Goal: Transaction & Acquisition: Purchase product/service

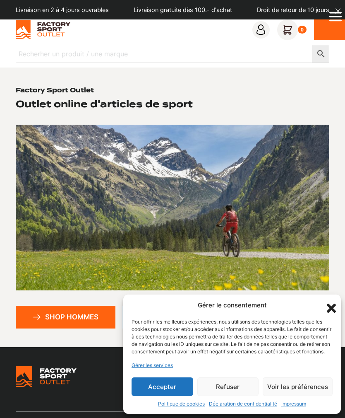
click at [160, 394] on button "Accepter" at bounding box center [163, 386] width 62 height 19
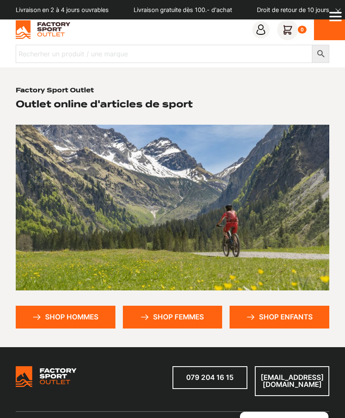
click at [326, 29] on div at bounding box center [329, 29] width 31 height 21
click at [336, 19] on icon "Open Menu" at bounding box center [336, 16] width 12 height 17
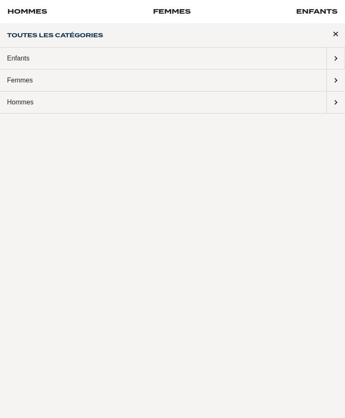
click at [335, 104] on span "Submenu: Hommes" at bounding box center [336, 103] width 18 height 22
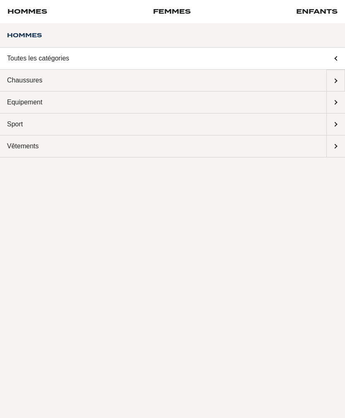
click at [193, 103] on link "Equipement" at bounding box center [163, 103] width 327 height 22
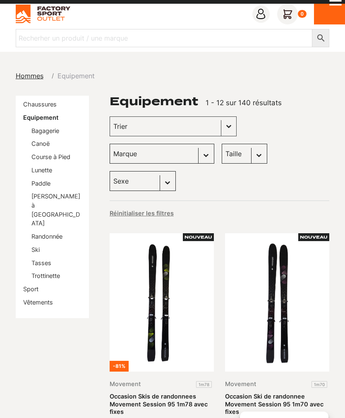
scroll to position [17, 0]
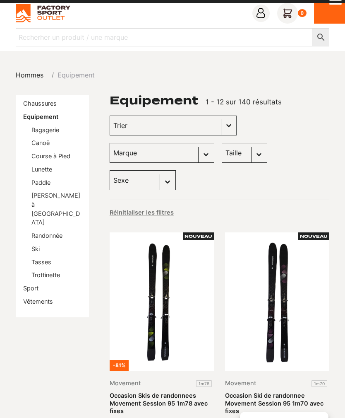
click at [30, 298] on link "Vêtements" at bounding box center [38, 301] width 30 height 7
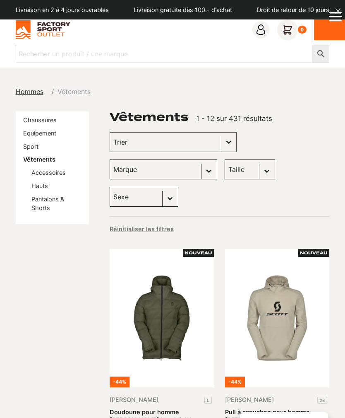
click at [36, 200] on link "Pantalons & Shorts" at bounding box center [47, 203] width 33 height 16
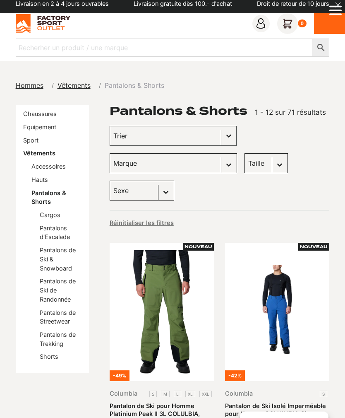
scroll to position [7, 0]
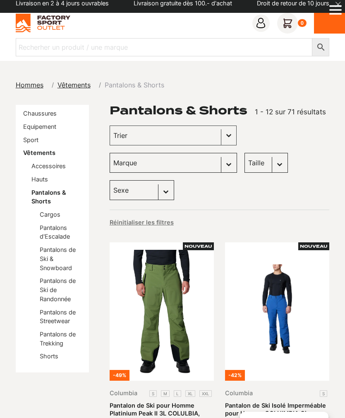
click at [49, 255] on link "Pantalons de Ski & Snowboard" at bounding box center [58, 258] width 36 height 25
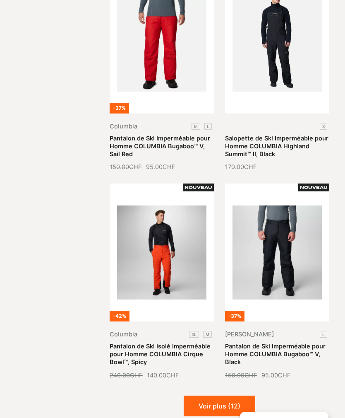
scroll to position [1142, 0]
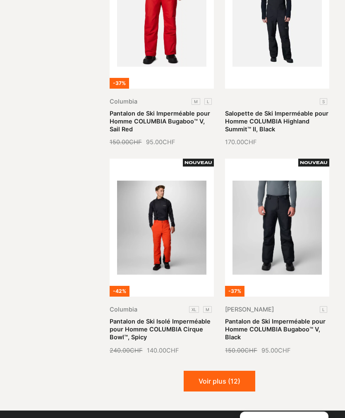
click at [191, 371] on button "Voir plus (12)" at bounding box center [220, 381] width 72 height 21
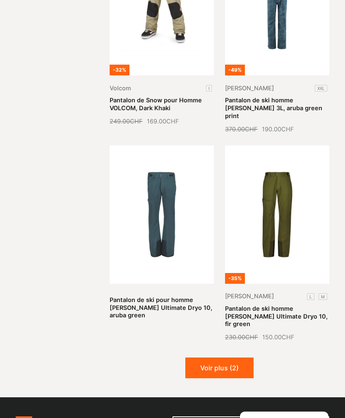
scroll to position [2301, 0]
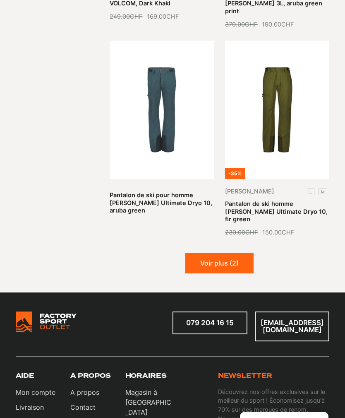
click at [206, 253] on button "Voir plus (2)" at bounding box center [220, 263] width 68 height 21
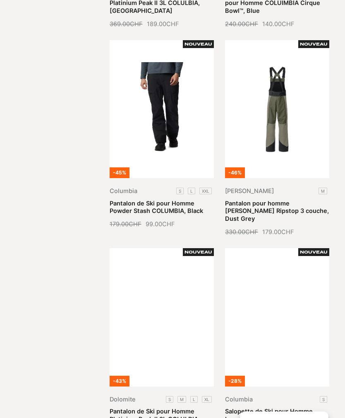
scroll to position [464, 0]
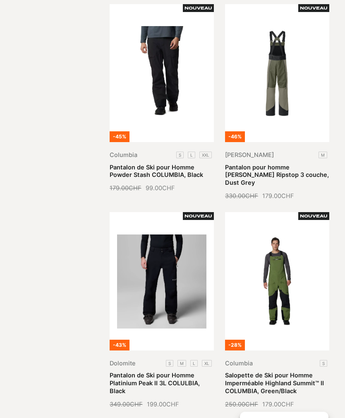
click at [150, 371] on link "Pantalon de Ski pour Homme Platinium Peak II 3L COLULBIA, Black" at bounding box center [155, 382] width 90 height 23
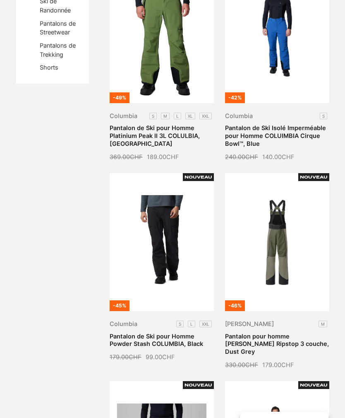
scroll to position [304, 0]
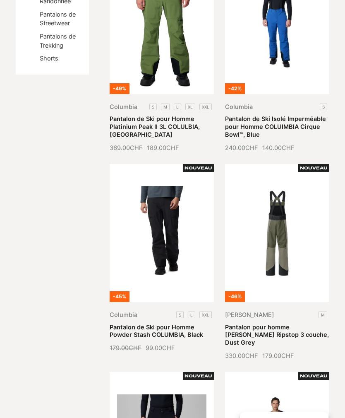
click at [134, 323] on link "Pantalon de Ski pour Homme Powder Stash COLUMBIA, Black" at bounding box center [157, 330] width 94 height 15
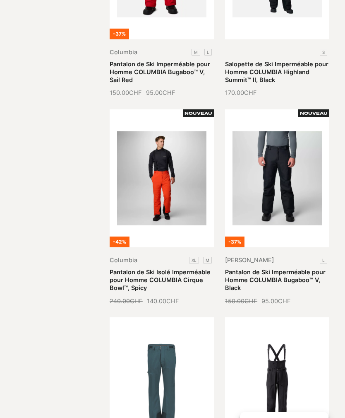
scroll to position [1189, 0]
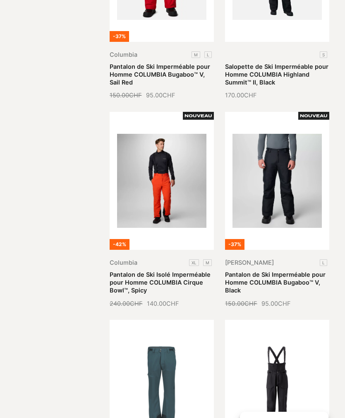
click at [253, 271] on link "Pantalon de Ski Imperméable pour Homme COLUMBIA Bugaboo™ V, Black" at bounding box center [275, 282] width 101 height 23
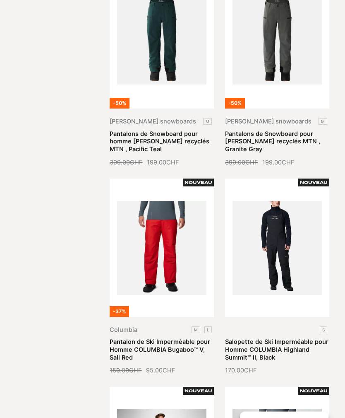
scroll to position [871, 0]
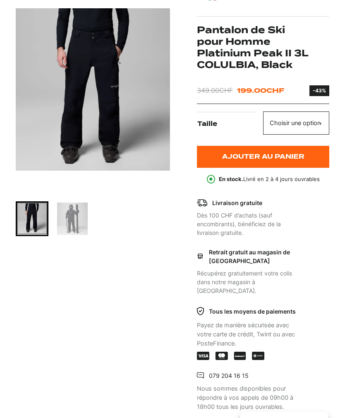
scroll to position [127, 0]
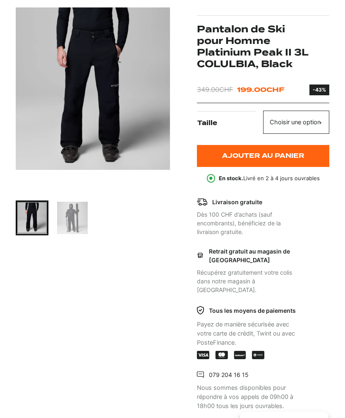
click at [73, 217] on img "Go to slide 2" at bounding box center [72, 218] width 31 height 32
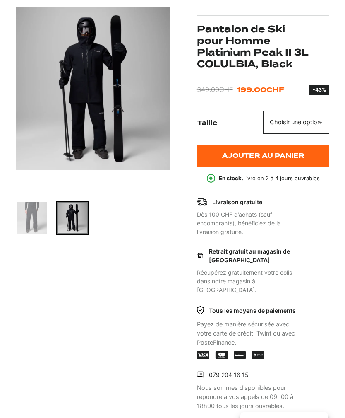
click at [39, 215] on img "Go to slide 1" at bounding box center [32, 218] width 31 height 32
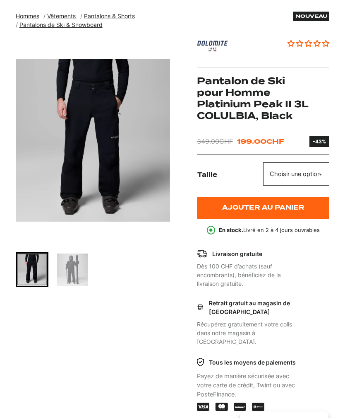
click at [94, 133] on img "1 of 2" at bounding box center [93, 140] width 154 height 207
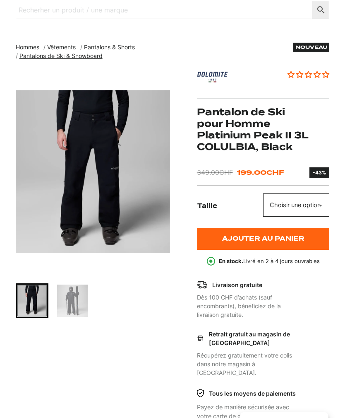
scroll to position [0, 0]
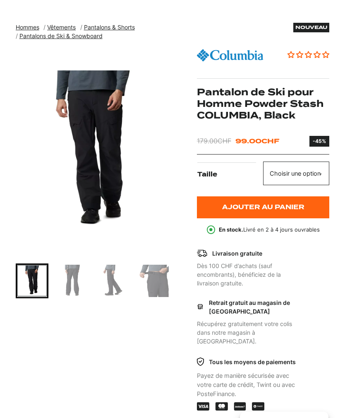
scroll to position [64, 0]
click at [77, 277] on img "Go to slide 2" at bounding box center [72, 281] width 31 height 32
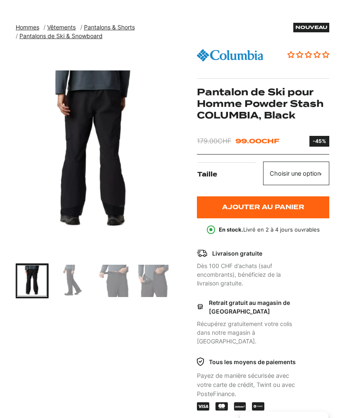
click at [110, 277] on img "Go to slide 4" at bounding box center [113, 281] width 31 height 32
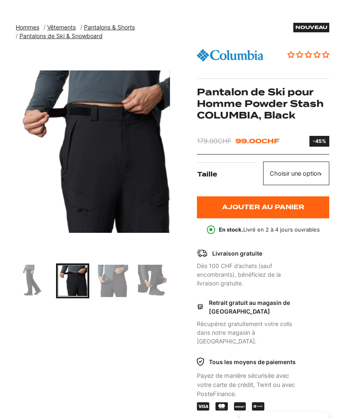
click at [141, 278] on img "Go to slide 6" at bounding box center [153, 281] width 31 height 32
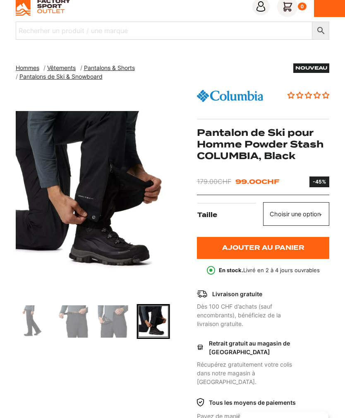
scroll to position [0, 0]
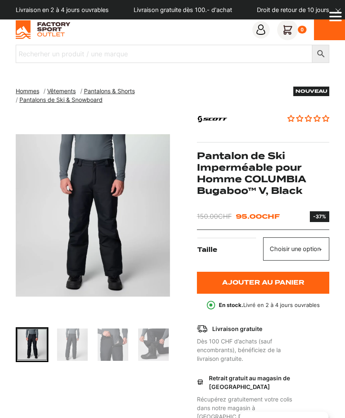
click at [75, 328] on img "Go to slide 2" at bounding box center [72, 344] width 31 height 32
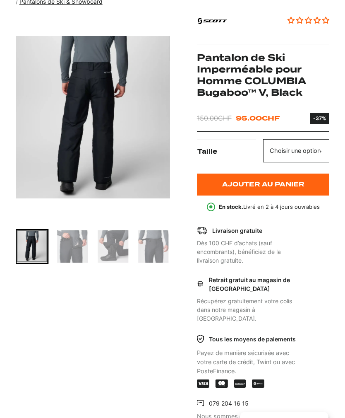
click at [120, 247] on img "Go to slide 4" at bounding box center [113, 246] width 31 height 32
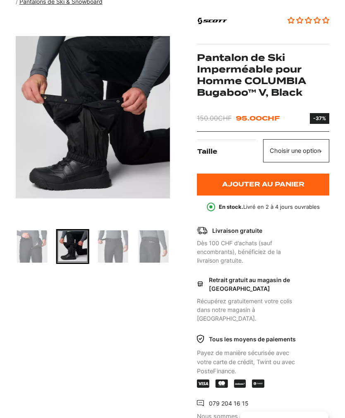
click at [125, 242] on img "Go to slide 5" at bounding box center [113, 246] width 31 height 32
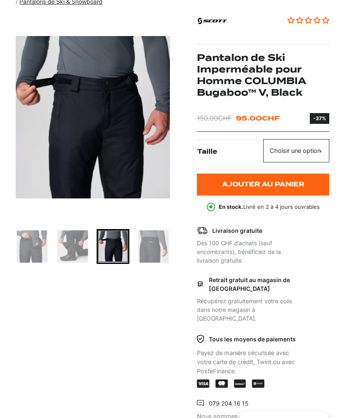
click at [146, 246] on img "Go to slide 6" at bounding box center [153, 246] width 31 height 32
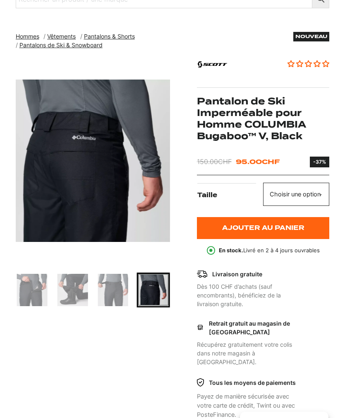
scroll to position [0, 0]
